Goal: Task Accomplishment & Management: Manage account settings

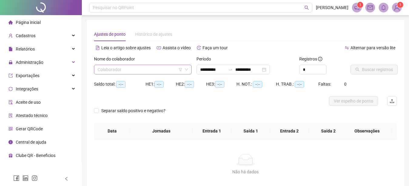
type input "**********"
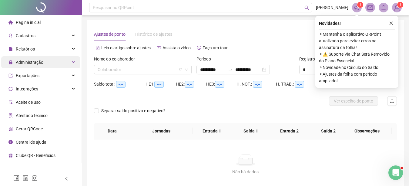
click at [49, 61] on div "Administração" at bounding box center [40, 62] width 79 height 12
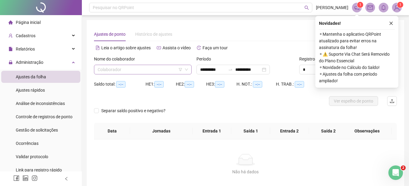
click at [128, 70] on input "search" at bounding box center [140, 69] width 85 height 9
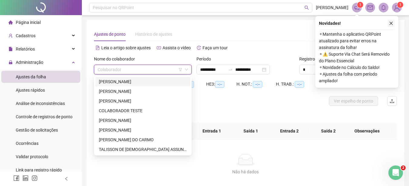
click at [392, 23] on icon "close" at bounding box center [391, 23] width 4 height 4
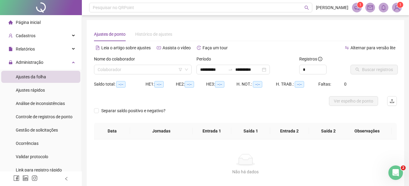
click at [134, 75] on div "Nome do colaborador Colaborador" at bounding box center [142, 68] width 102 height 24
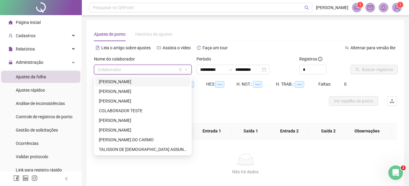
click at [155, 71] on input "search" at bounding box center [140, 69] width 85 height 9
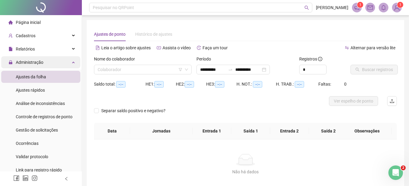
click at [67, 64] on div "Administração" at bounding box center [40, 62] width 79 height 12
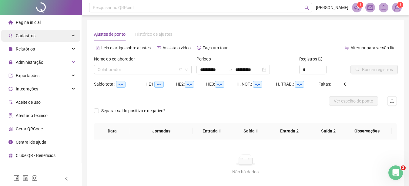
click at [53, 34] on div "Cadastros" at bounding box center [40, 36] width 79 height 12
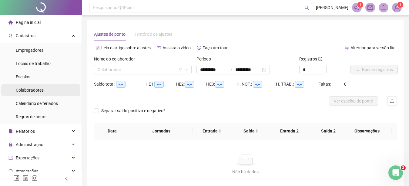
click at [37, 91] on span "Colaboradores" at bounding box center [30, 90] width 28 height 5
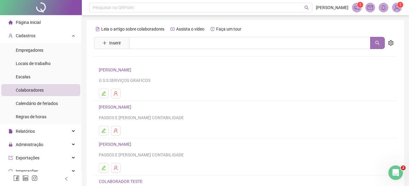
click at [376, 41] on icon "search" at bounding box center [377, 43] width 5 height 5
click at [389, 44] on icon "setting" at bounding box center [390, 42] width 5 height 5
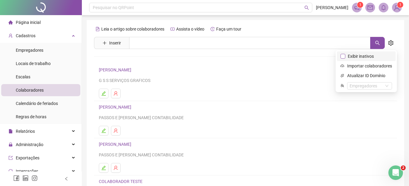
click at [343, 59] on label "Exibir inativos" at bounding box center [358, 56] width 36 height 7
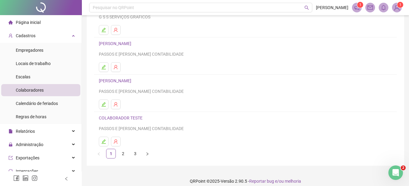
scroll to position [107, 0]
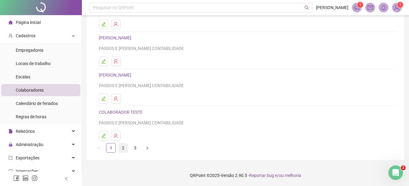
click at [122, 146] on link "2" at bounding box center [122, 148] width 9 height 9
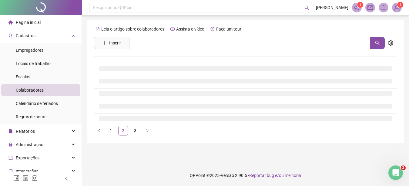
scroll to position [0, 0]
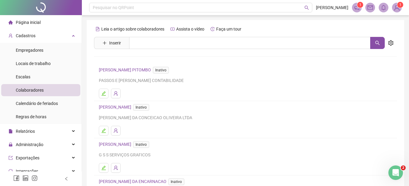
click at [169, 71] on span "Inativo" at bounding box center [161, 70] width 16 height 7
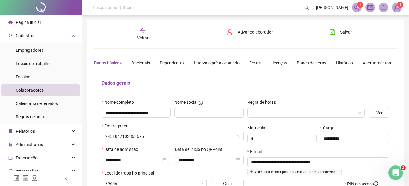
type input "**********"
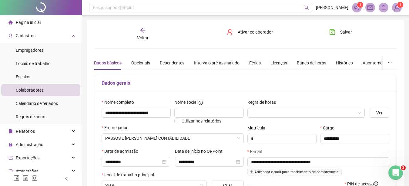
click at [138, 31] on div "Voltar" at bounding box center [143, 34] width 46 height 14
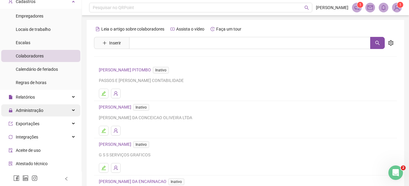
scroll to position [59, 0]
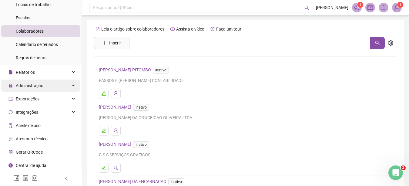
click at [35, 87] on span "Administração" at bounding box center [30, 85] width 28 height 5
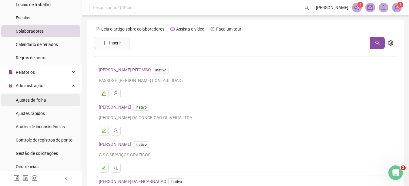
click at [33, 100] on span "Ajustes da folha" at bounding box center [31, 100] width 30 height 5
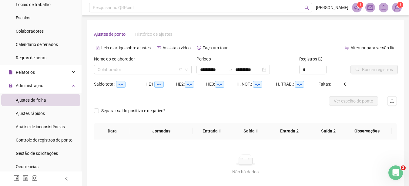
type input "**********"
click at [123, 71] on input "search" at bounding box center [140, 69] width 85 height 9
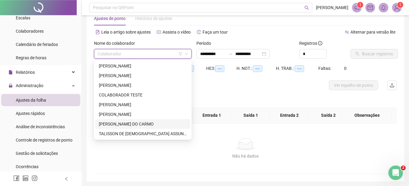
scroll to position [6, 0]
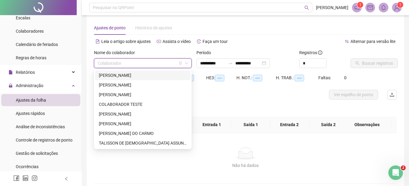
click at [156, 61] on input "search" at bounding box center [140, 63] width 85 height 9
click at [308, 151] on div "Não há dados" at bounding box center [245, 154] width 288 height 12
